Goal: Navigation & Orientation: Find specific page/section

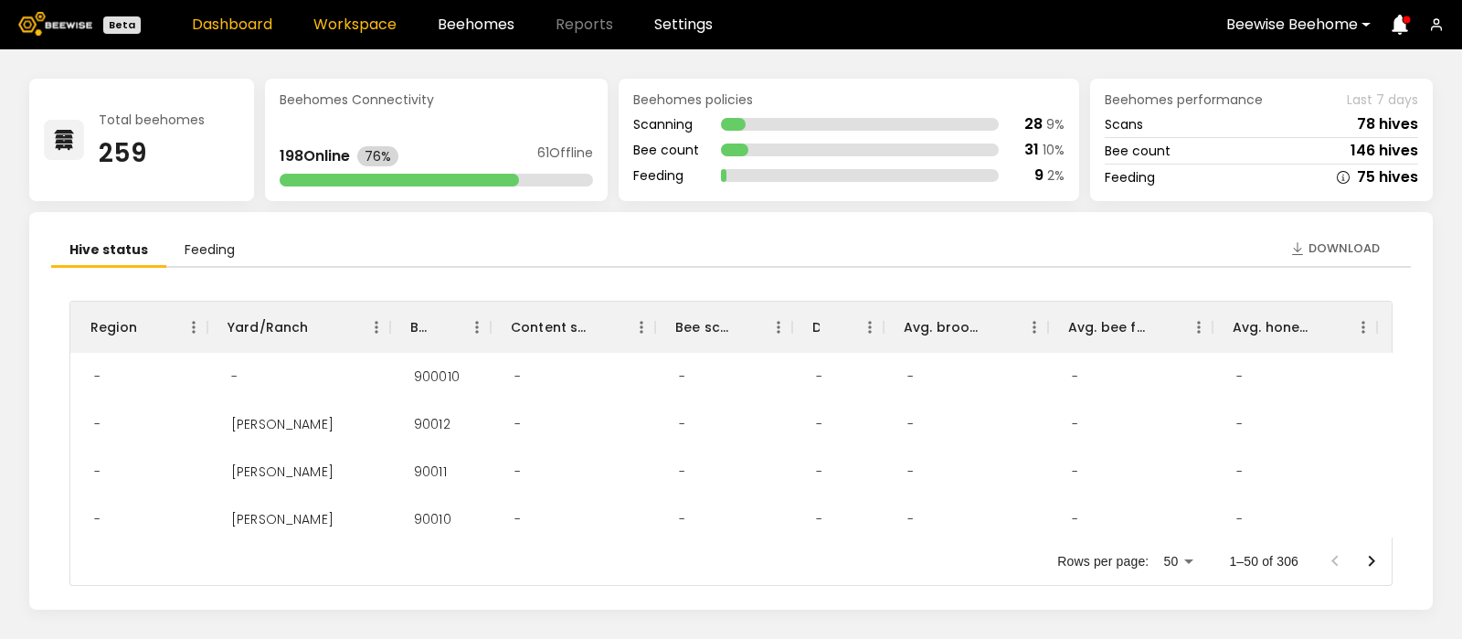
click at [367, 20] on link "Workspace" at bounding box center [355, 24] width 83 height 15
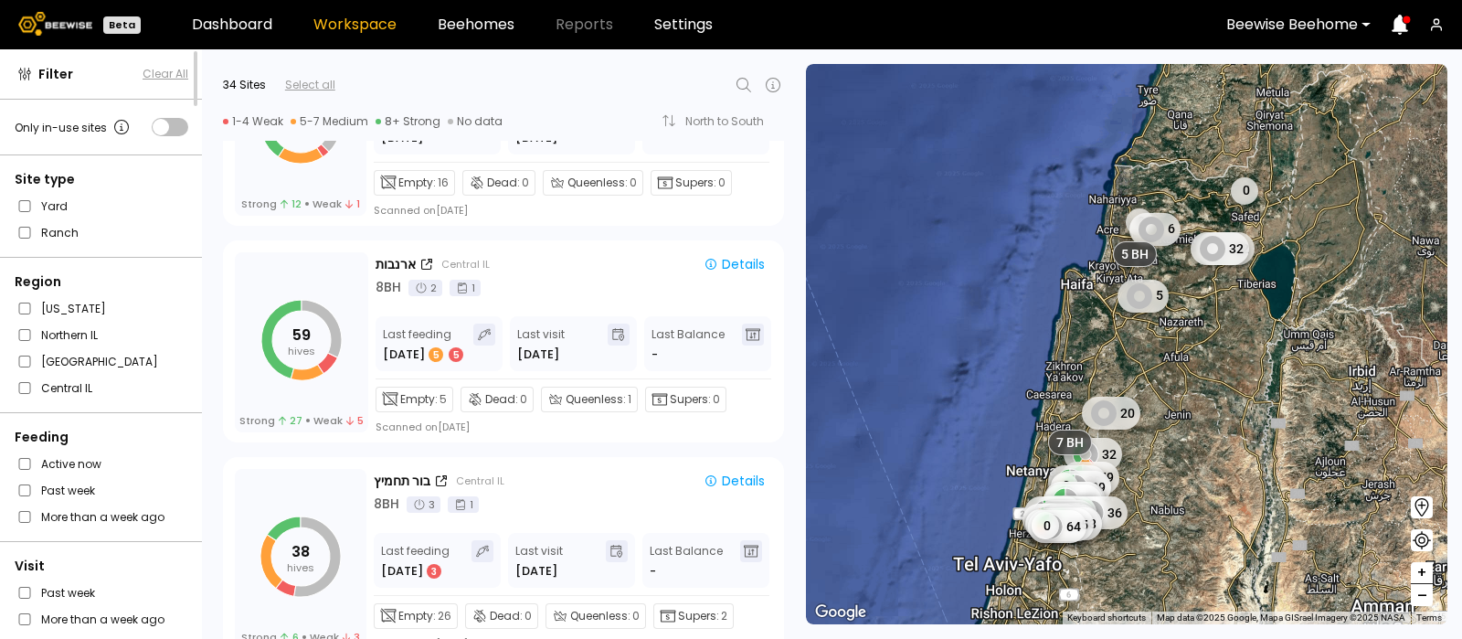
scroll to position [1669, 0]
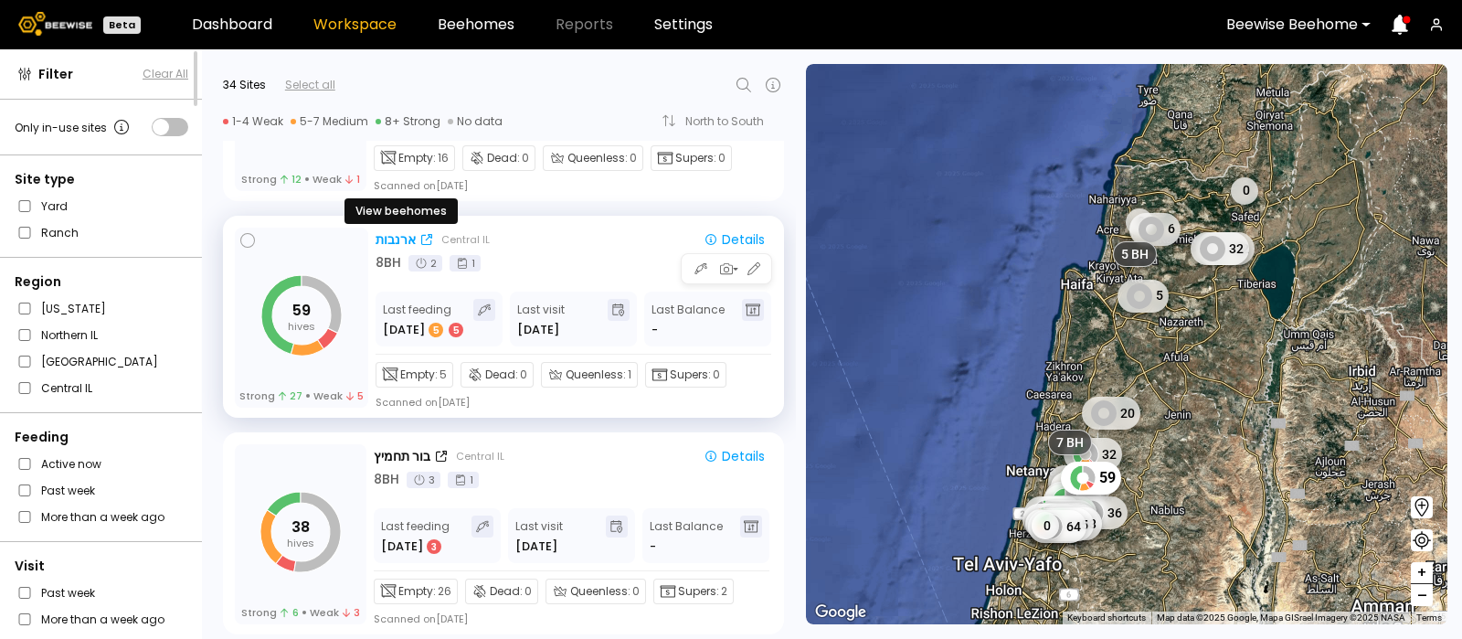
click at [391, 234] on div "ארנבות" at bounding box center [396, 239] width 40 height 19
